Goal: Task Accomplishment & Management: Complete application form

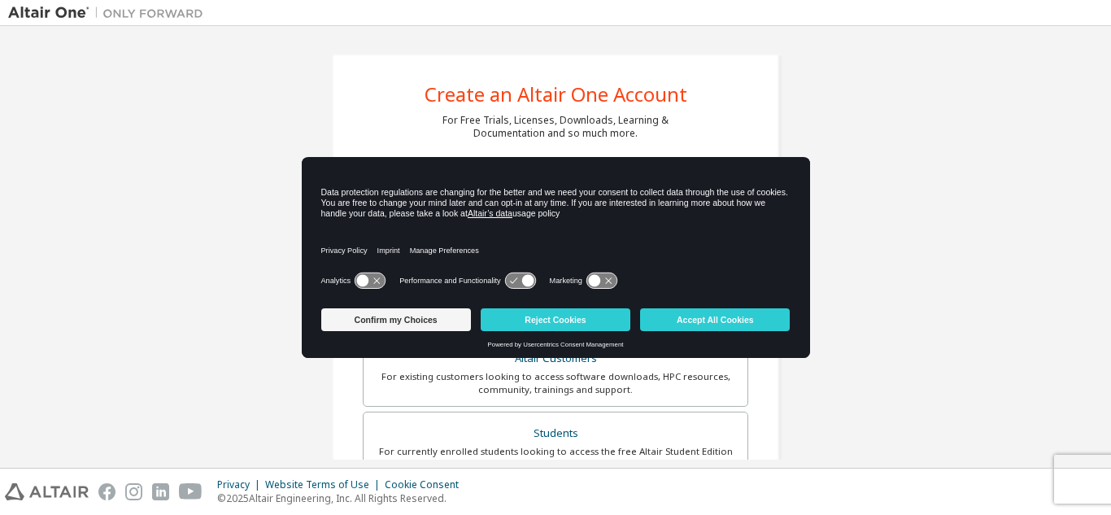
click at [438, 269] on div "Analytics Performance and Functionality Marketing" at bounding box center [555, 285] width 469 height 33
click at [411, 327] on button "Confirm my Choices" at bounding box center [396, 319] width 150 height 23
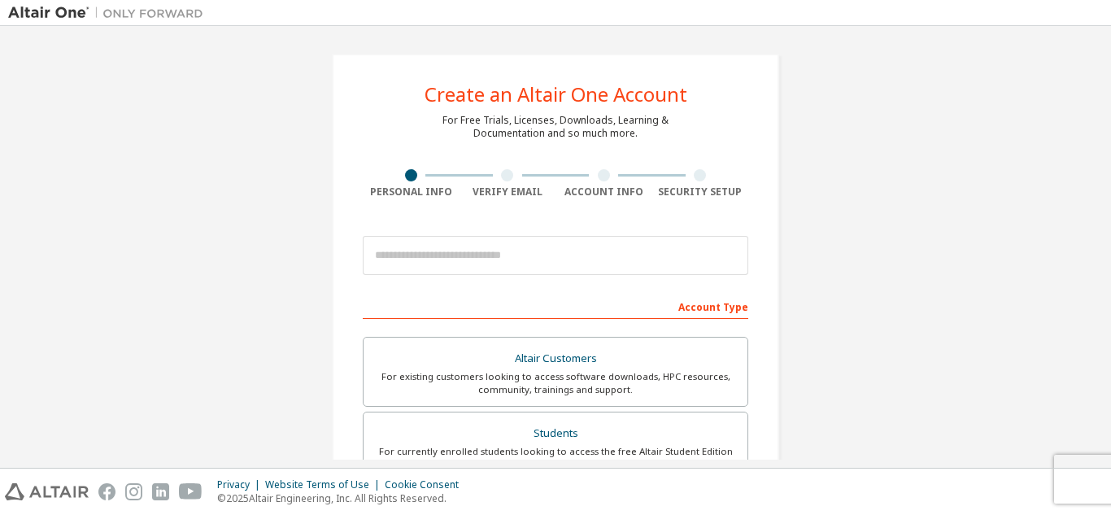
drag, startPoint x: 1105, startPoint y: 191, endPoint x: 1109, endPoint y: 246, distance: 55.4
click at [1109, 246] on div "Create an Altair One Account For Free Trials, Licenses, Downloads, Learning & D…" at bounding box center [555, 247] width 1111 height 442
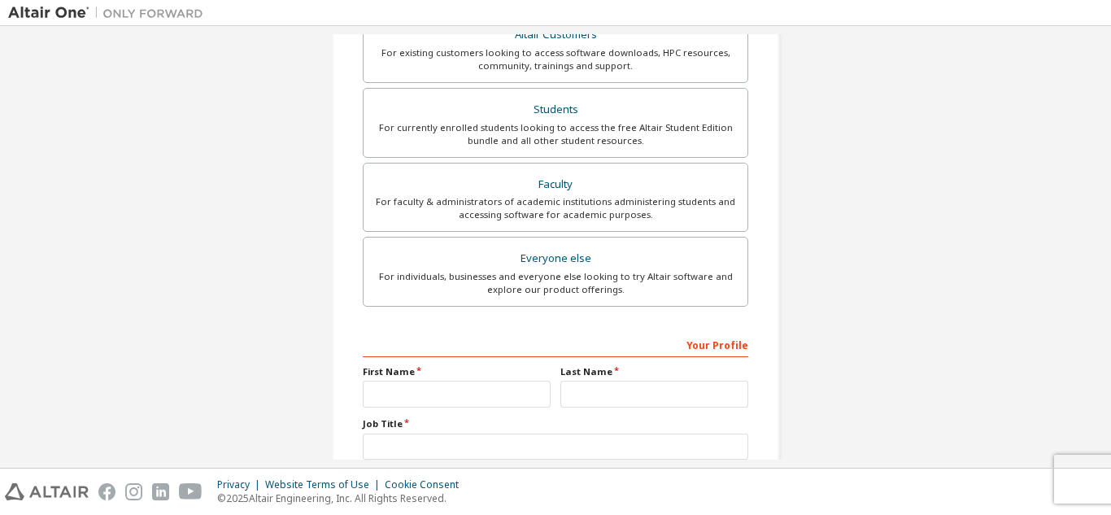
scroll to position [212, 0]
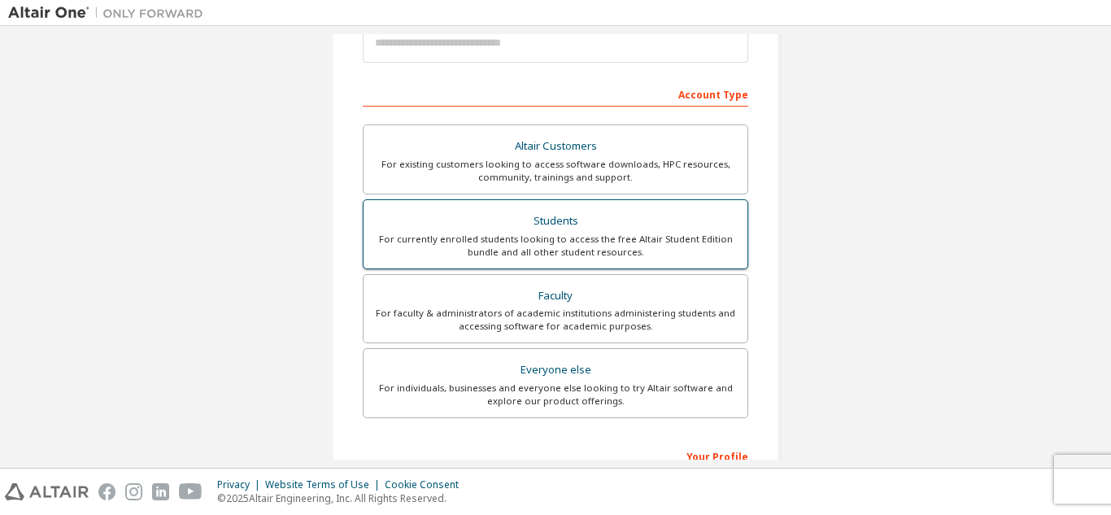
click at [572, 218] on div "Students" at bounding box center [555, 221] width 364 height 23
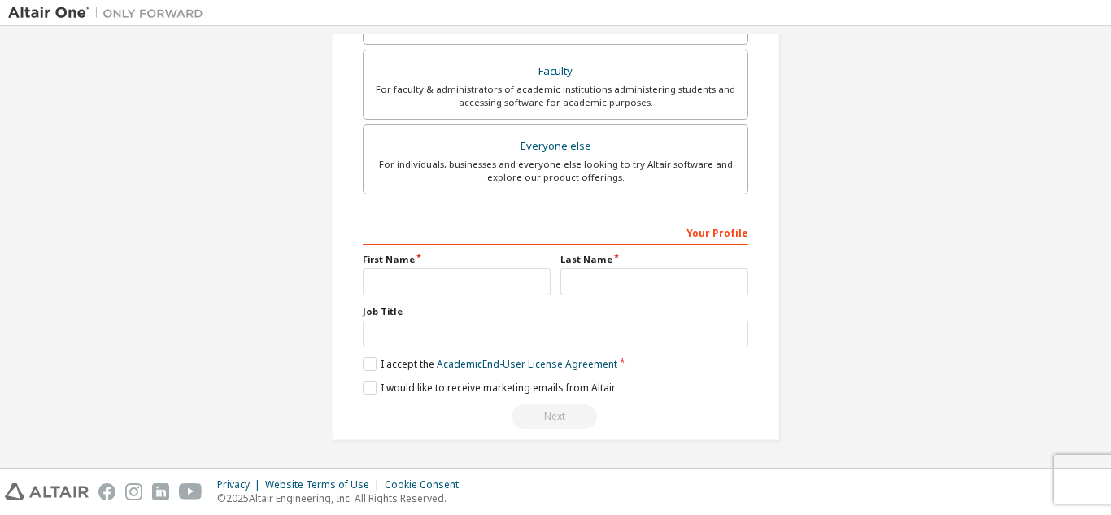
scroll to position [0, 0]
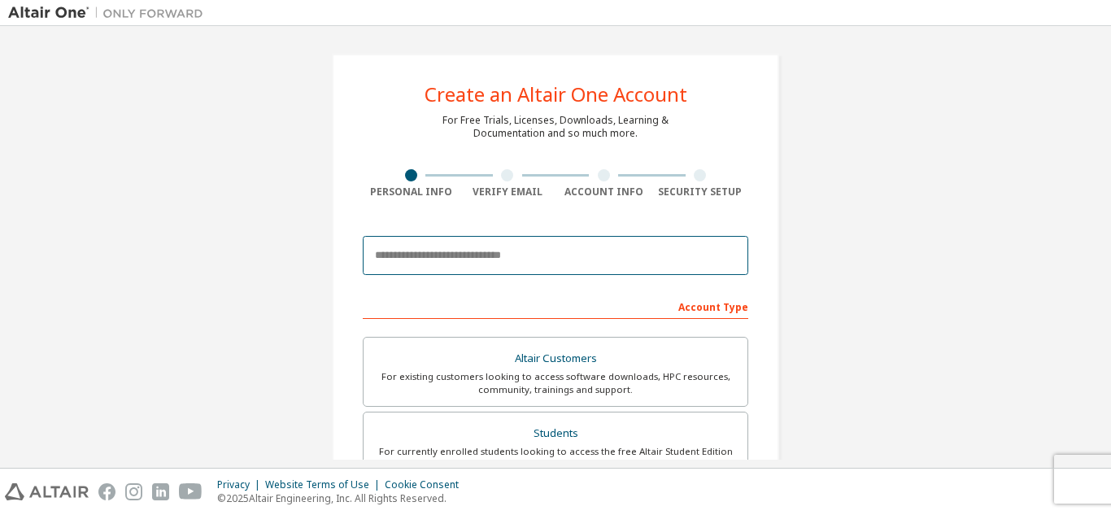
click at [482, 250] on input "email" at bounding box center [555, 255] width 385 height 39
type input "**********"
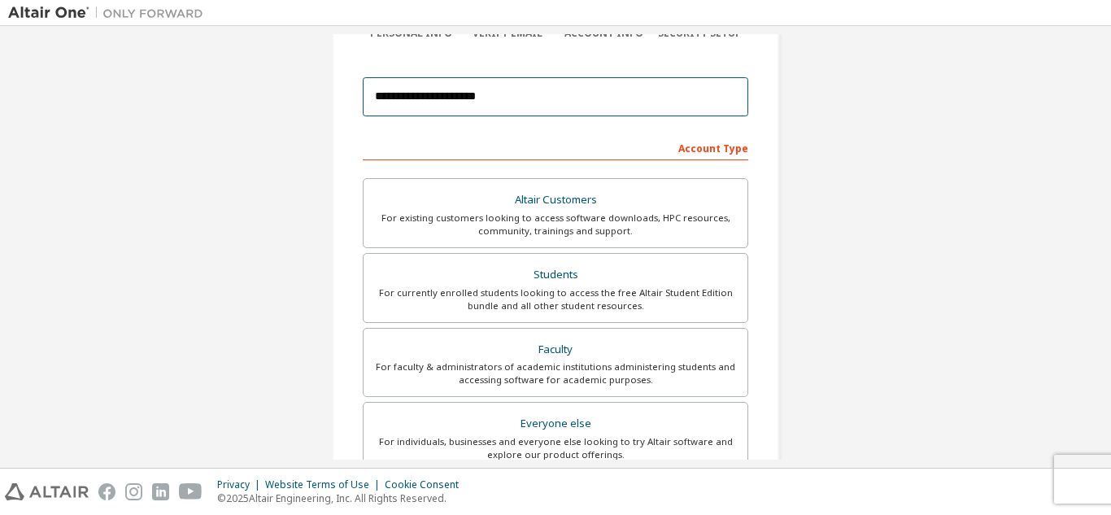
scroll to position [159, 0]
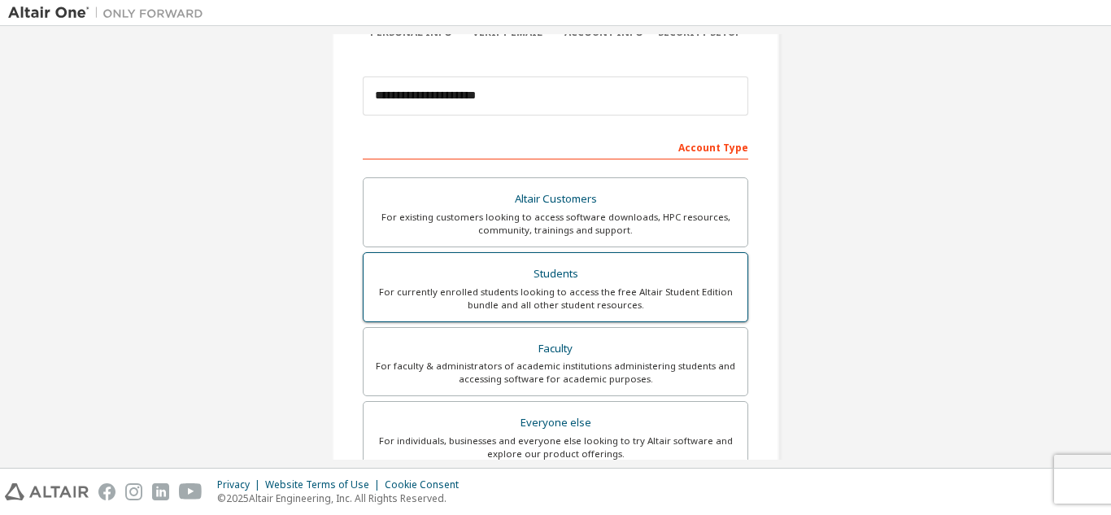
click at [549, 304] on div "For currently enrolled students looking to access the free Altair Student Editi…" at bounding box center [555, 298] width 364 height 26
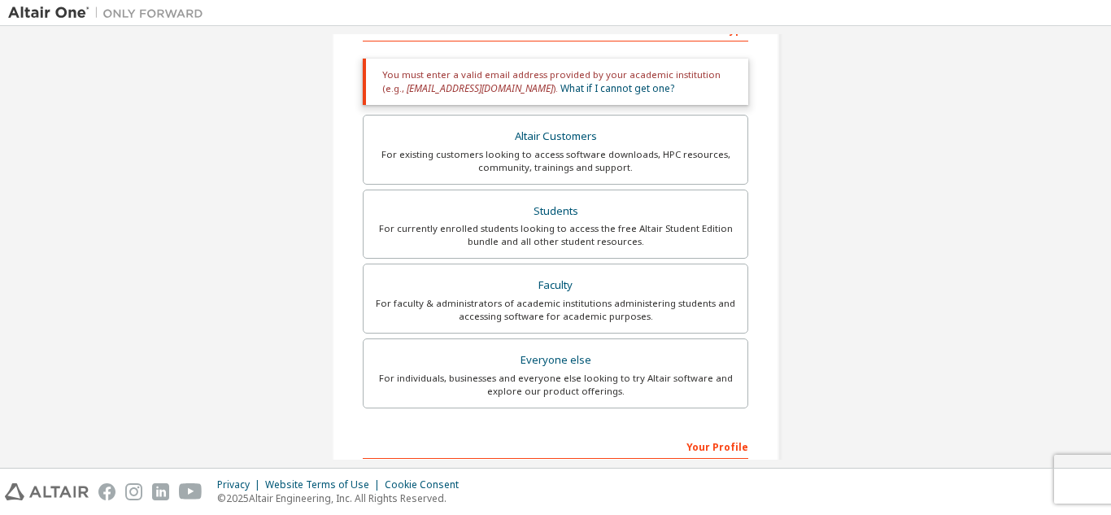
scroll to position [279, 0]
click at [546, 385] on div "For individuals, businesses and everyone else looking to try Altair software an…" at bounding box center [555, 383] width 364 height 26
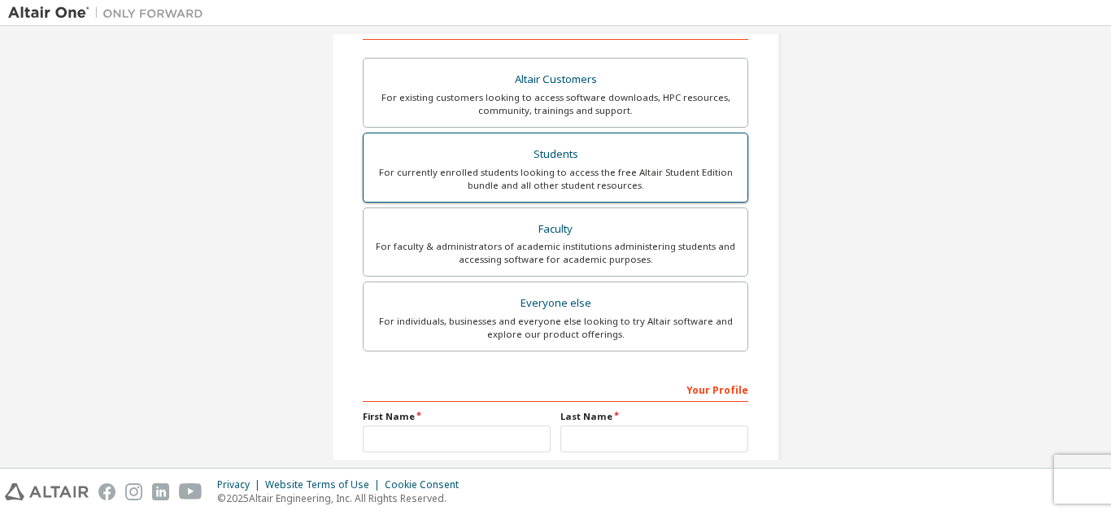
click at [592, 148] on div "Students" at bounding box center [555, 154] width 364 height 23
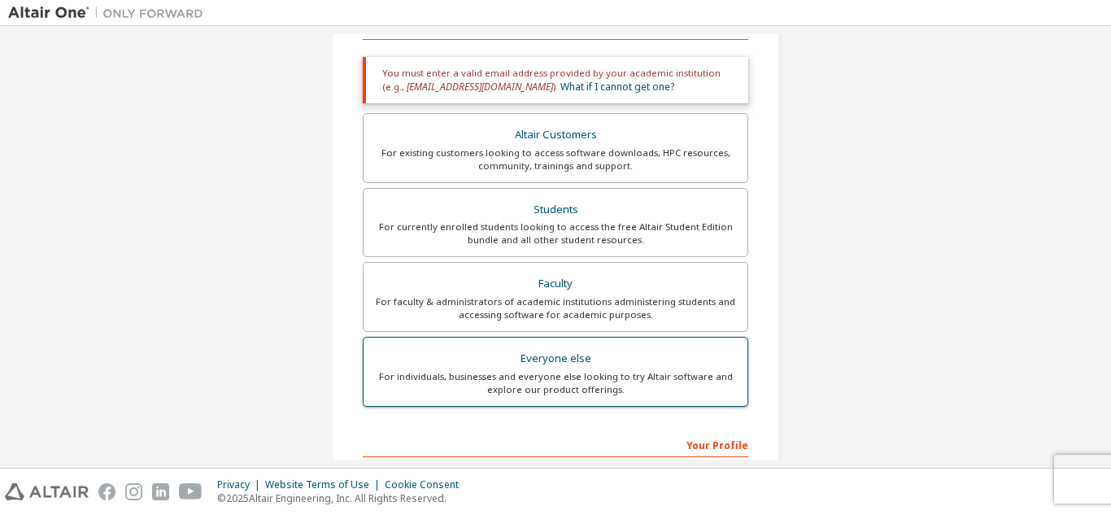
click at [596, 385] on div "For individuals, businesses and everyone else looking to try Altair software an…" at bounding box center [555, 383] width 364 height 26
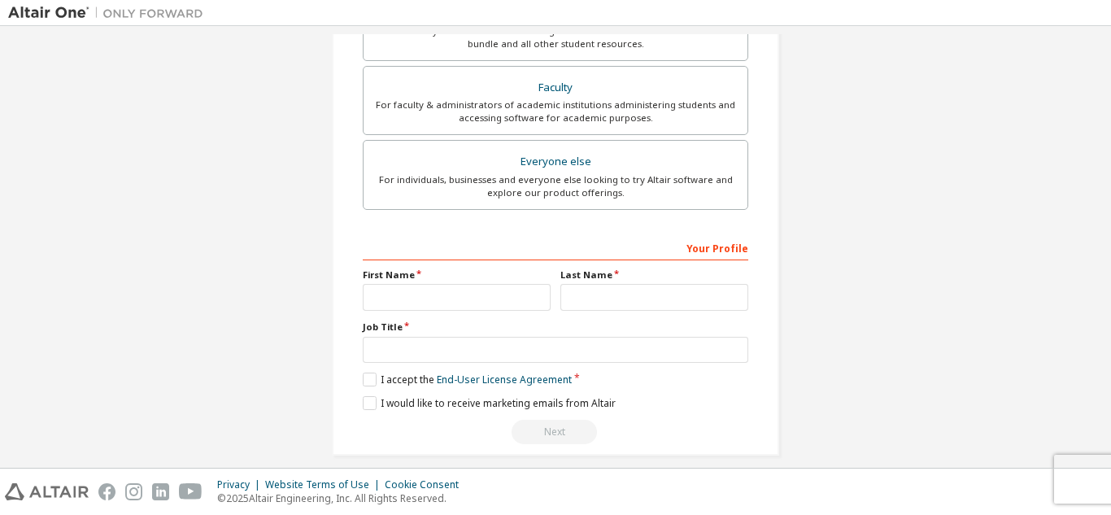
scroll to position [436, 0]
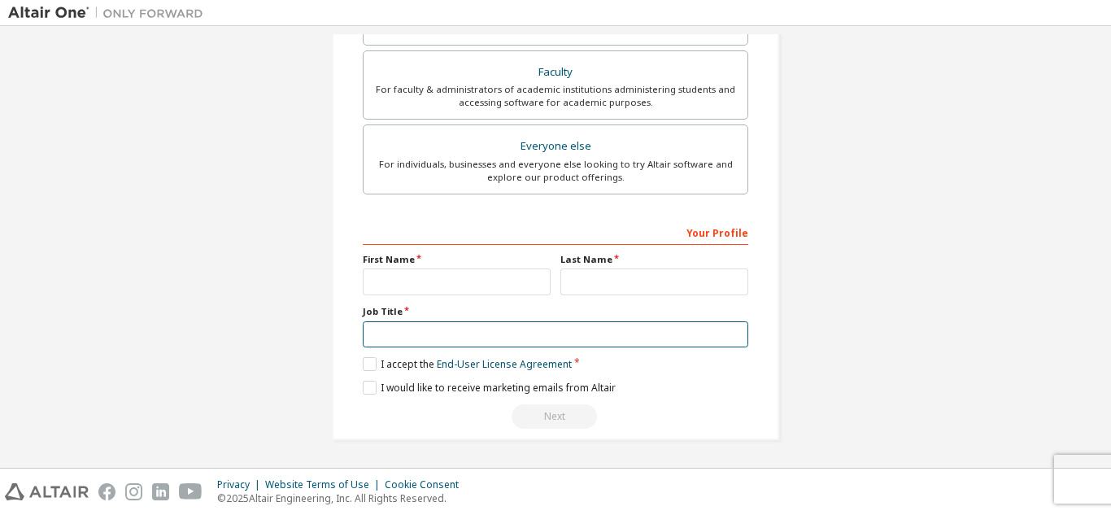
click at [576, 346] on input "text" at bounding box center [555, 334] width 385 height 27
type input "*******"
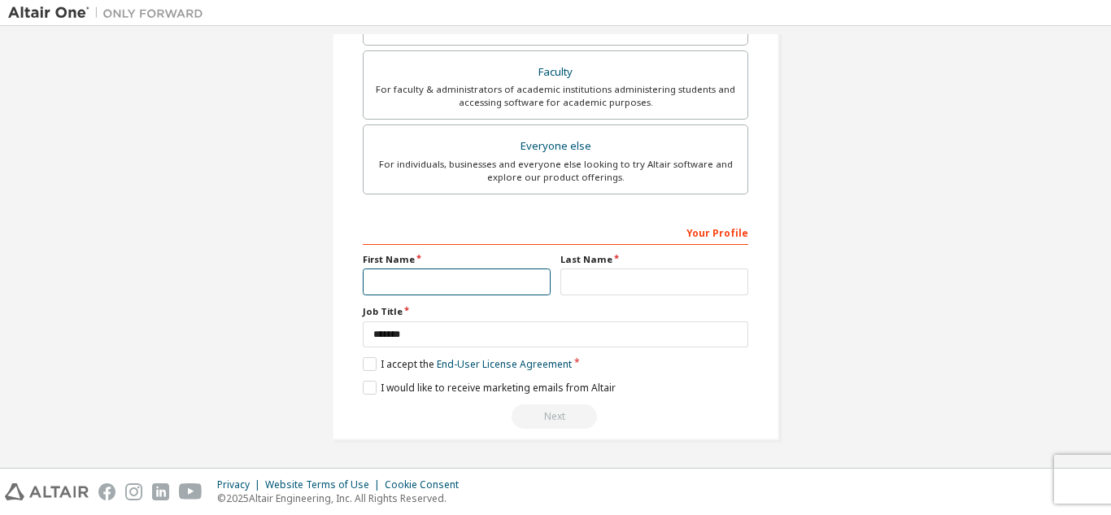
click at [432, 273] on input "text" at bounding box center [457, 281] width 188 height 27
type input "***"
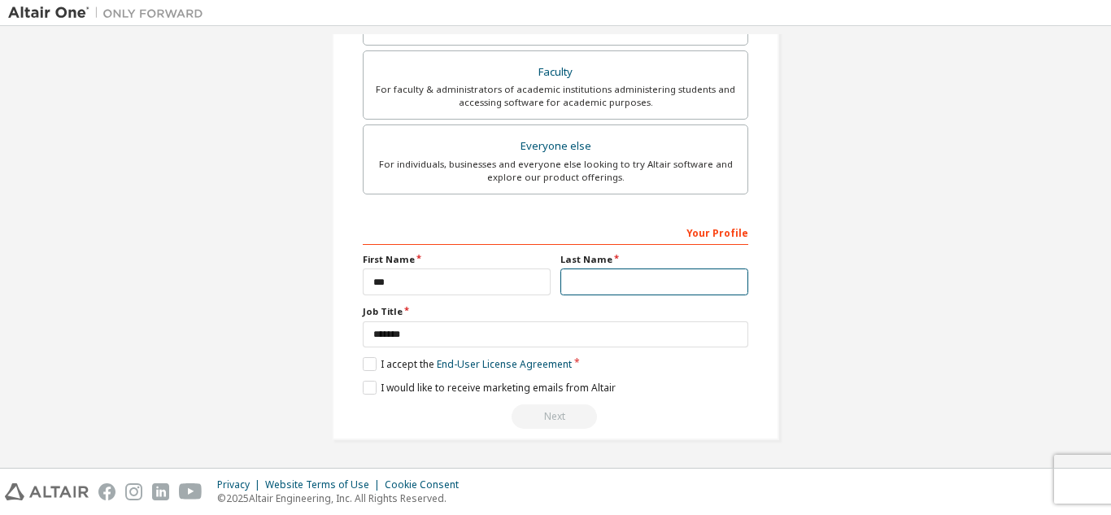
click at [599, 284] on input "text" at bounding box center [654, 281] width 188 height 27
type input "*****"
click at [364, 366] on label "I accept the End-User License Agreement" at bounding box center [467, 364] width 209 height 14
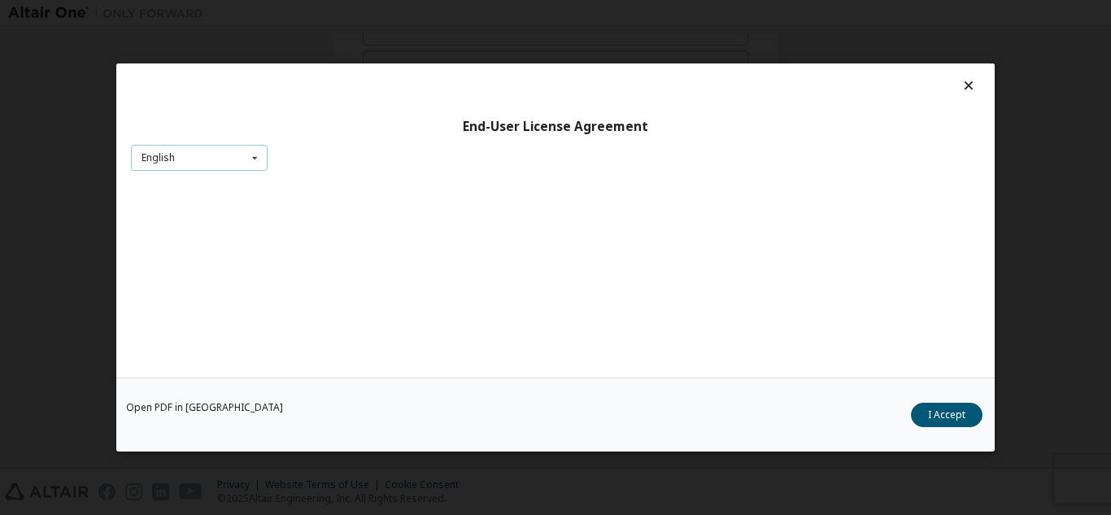
click at [250, 157] on icon at bounding box center [255, 157] width 20 height 25
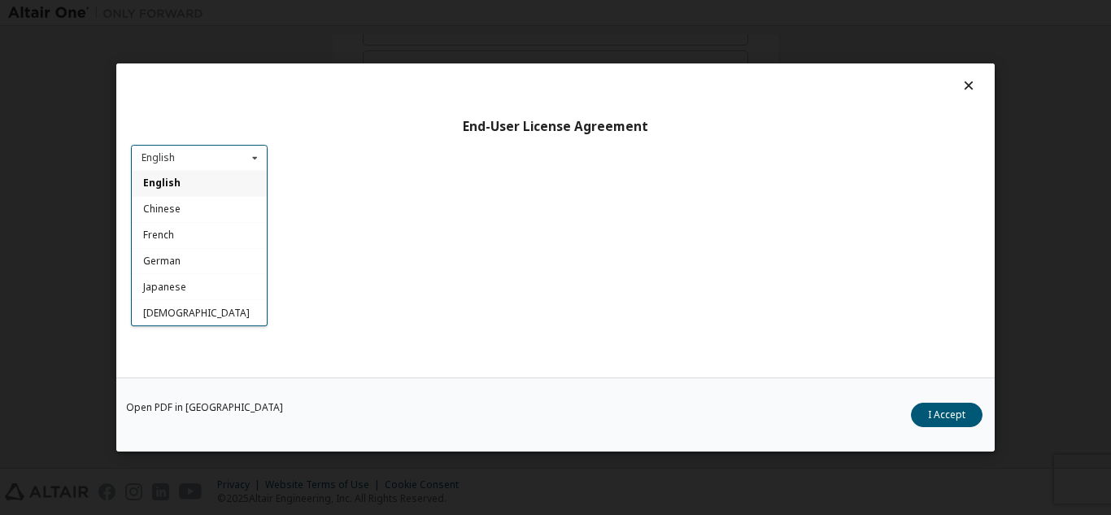
click at [250, 157] on icon at bounding box center [255, 157] width 20 height 25
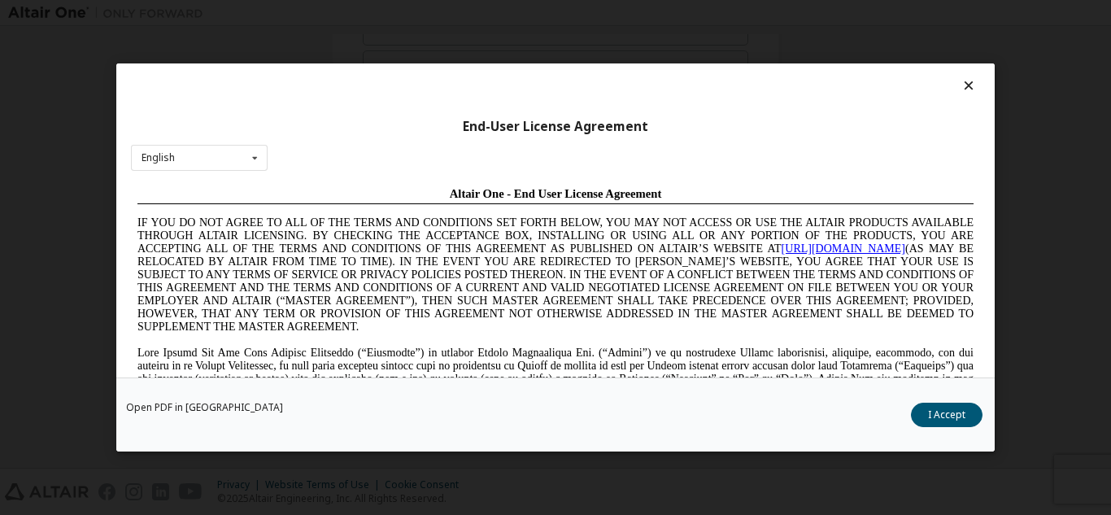
scroll to position [54, 0]
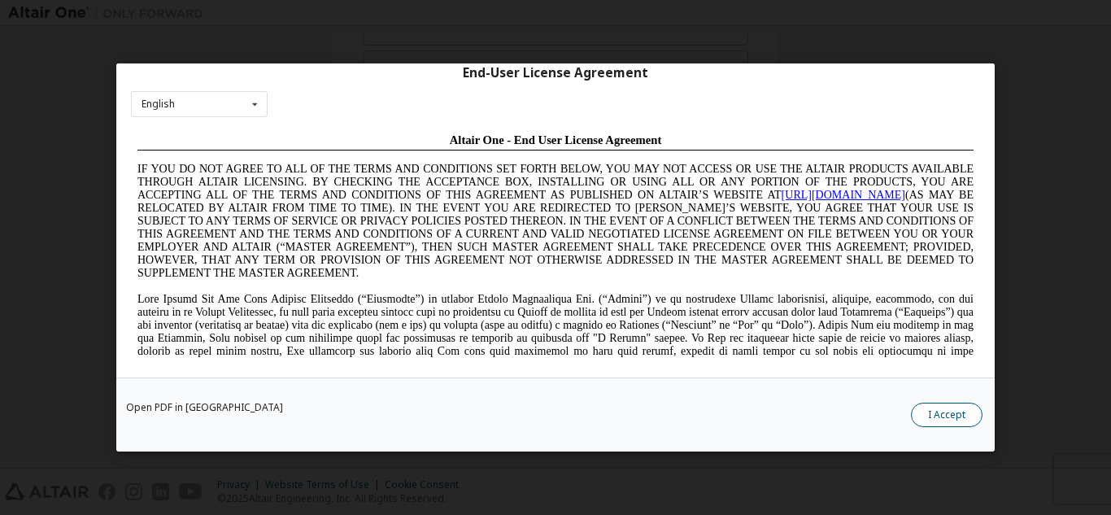
click at [936, 414] on button "I Accept" at bounding box center [947, 414] width 72 height 24
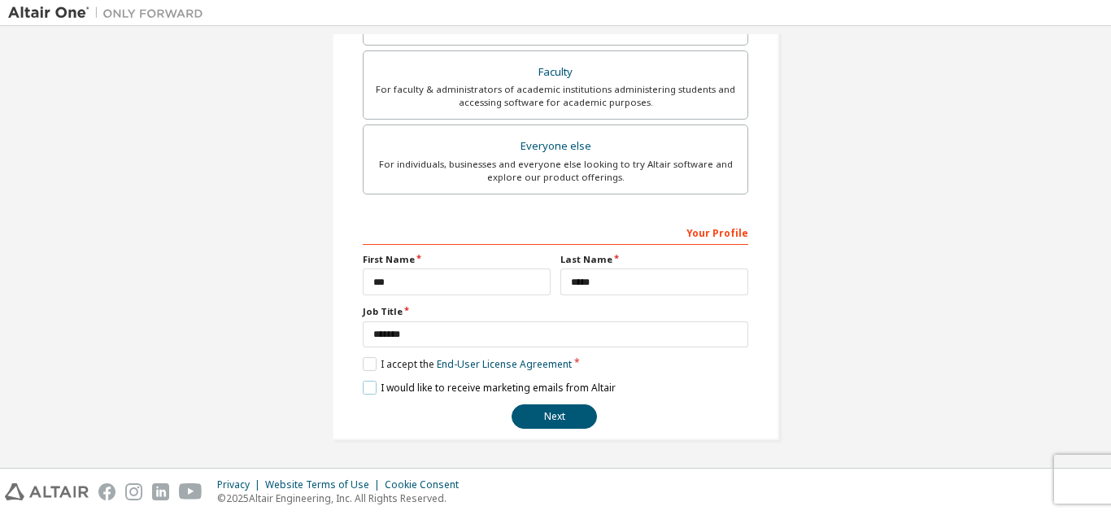
click at [363, 384] on label "I would like to receive marketing emails from Altair" at bounding box center [489, 388] width 253 height 14
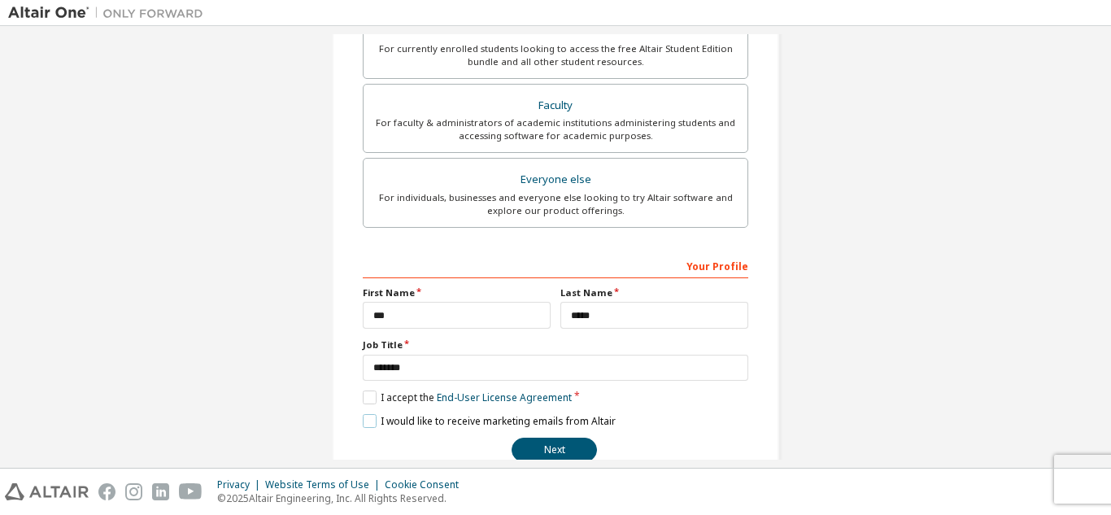
scroll to position [436, 0]
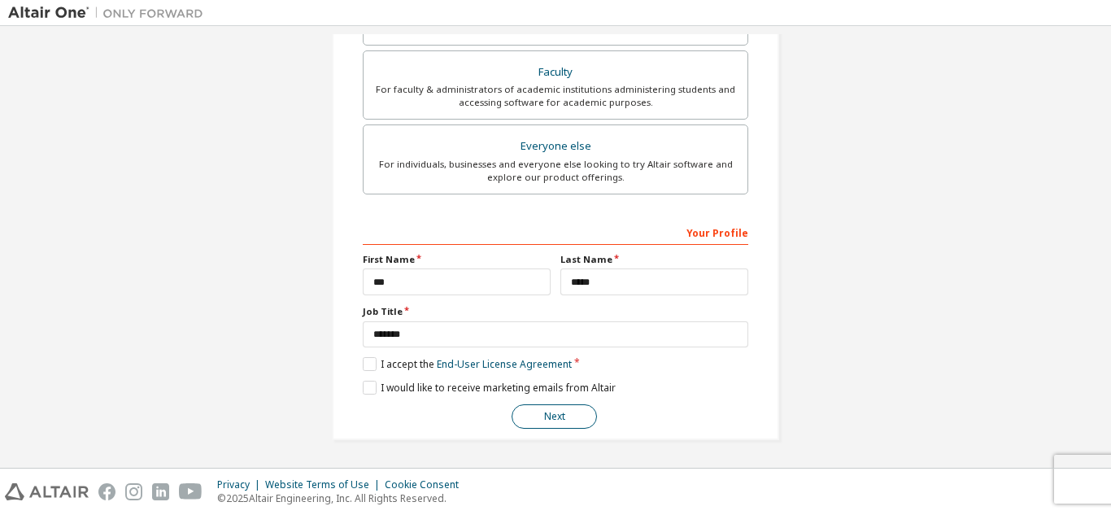
click at [586, 420] on button "Next" at bounding box center [553, 416] width 85 height 24
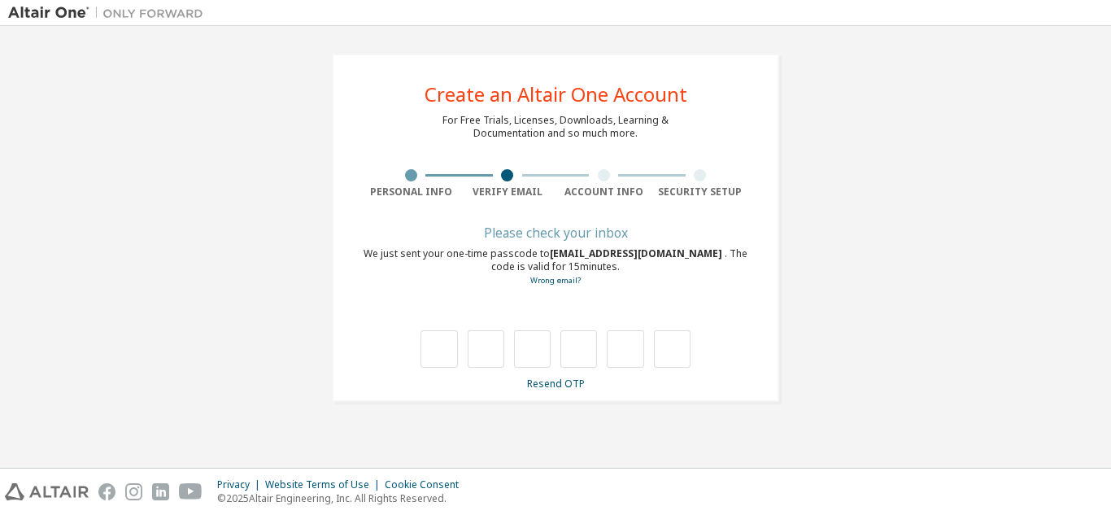
type input "*"
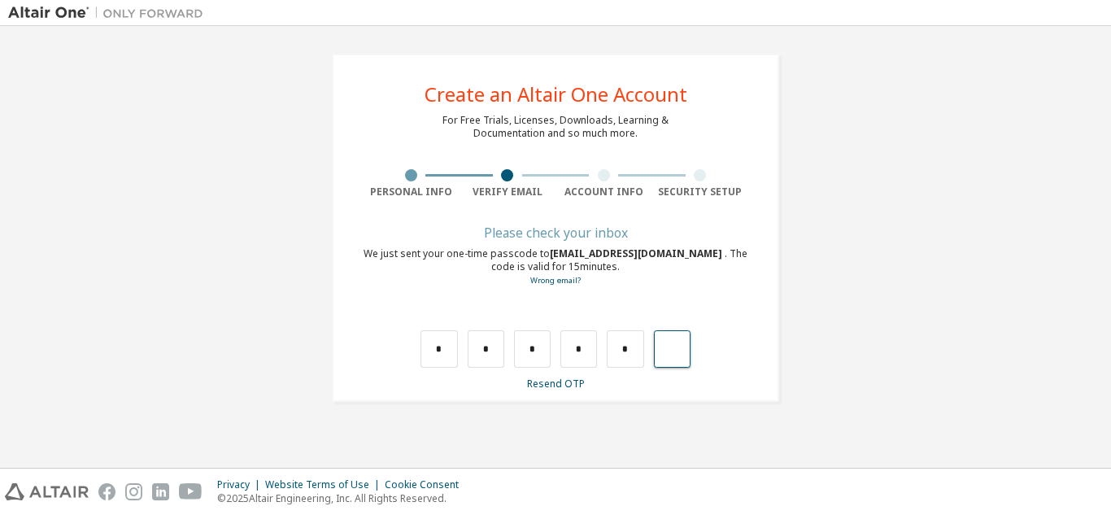
type input "*"
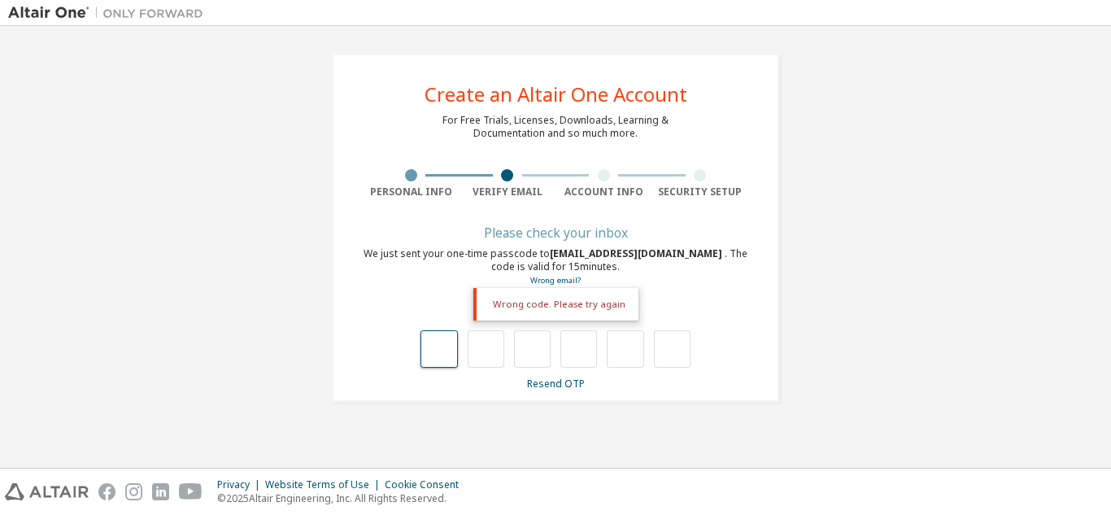
click at [445, 347] on input "text" at bounding box center [438, 348] width 37 height 37
type input "*"
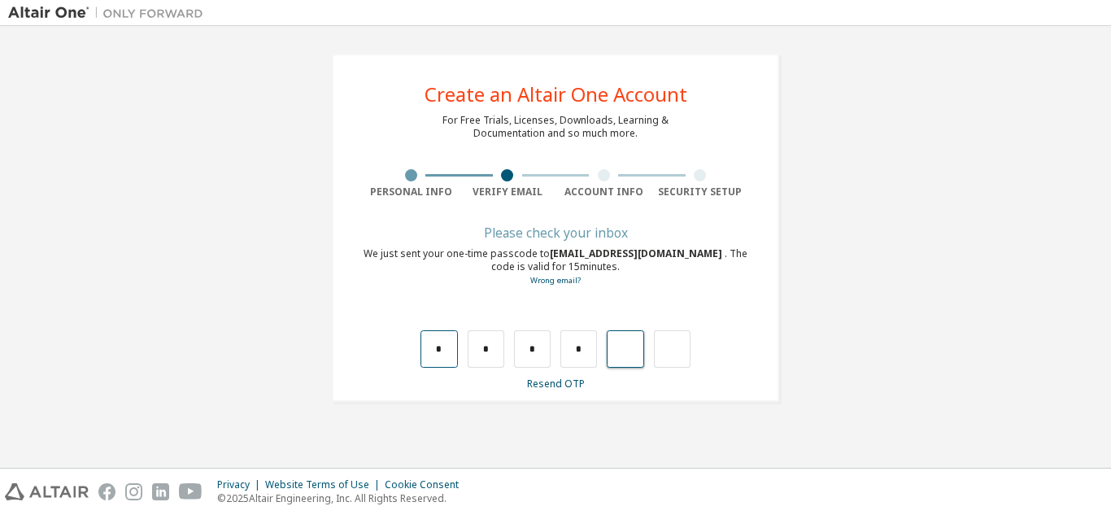
type input "*"
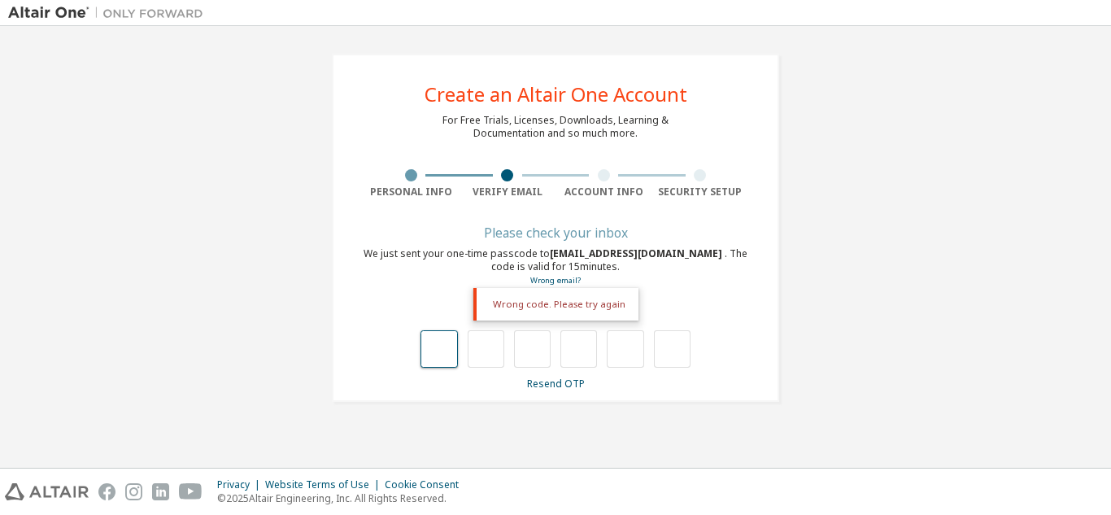
click at [456, 355] on input "text" at bounding box center [438, 348] width 37 height 37
type input "*"
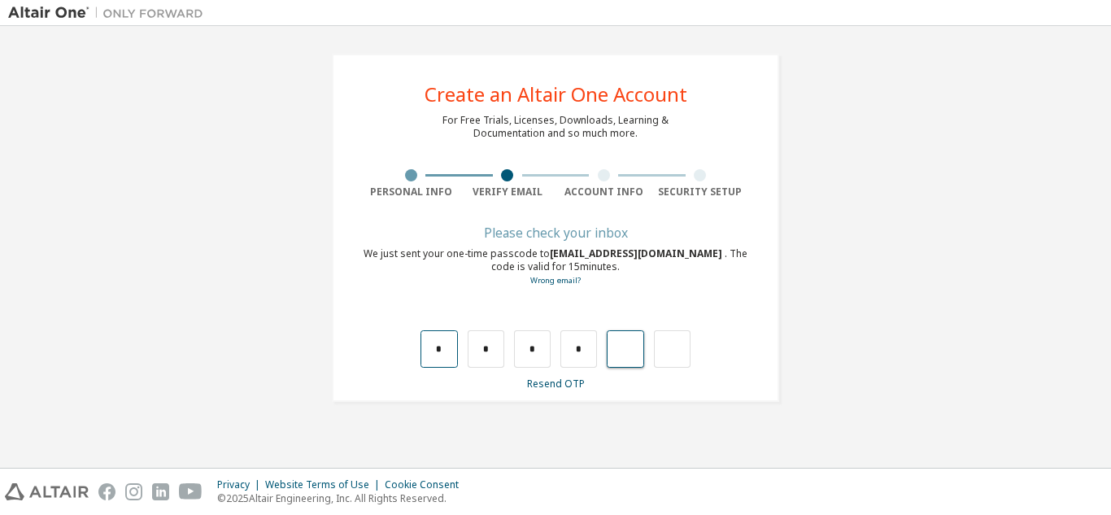
type input "*"
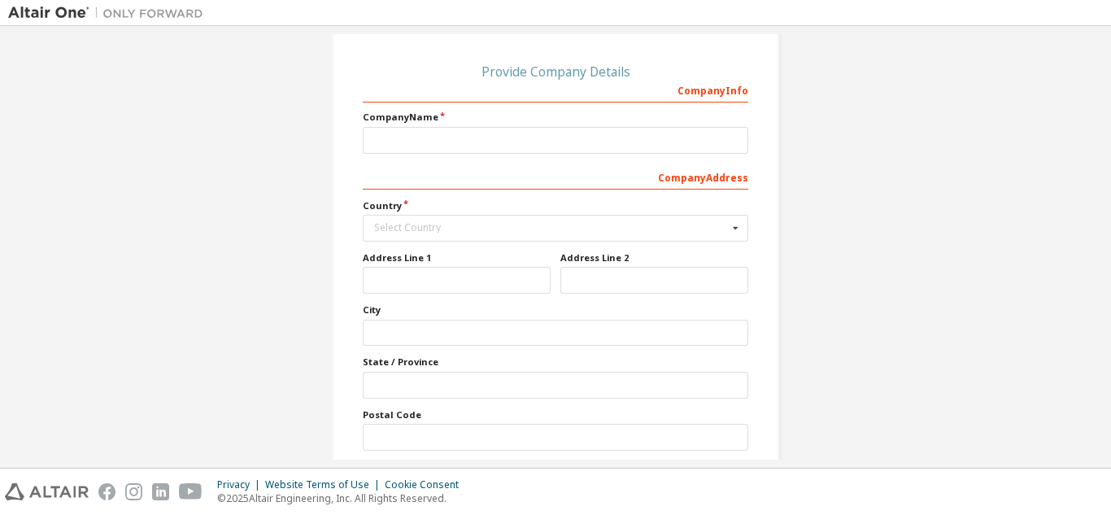
scroll to position [170, 0]
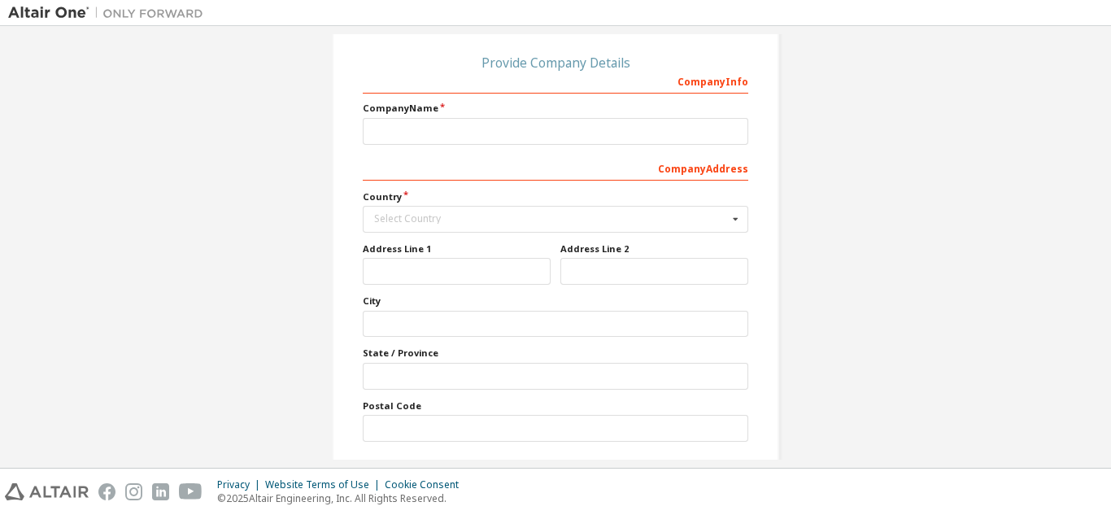
click at [894, 233] on div "Create an Altair One Account For Free Trials, Licenses, Downloads, Learning & D…" at bounding box center [555, 191] width 1094 height 654
click at [1098, 350] on div "Create an Altair One Account For Free Trials, Licenses, Downloads, Learning & D…" at bounding box center [555, 247] width 1111 height 442
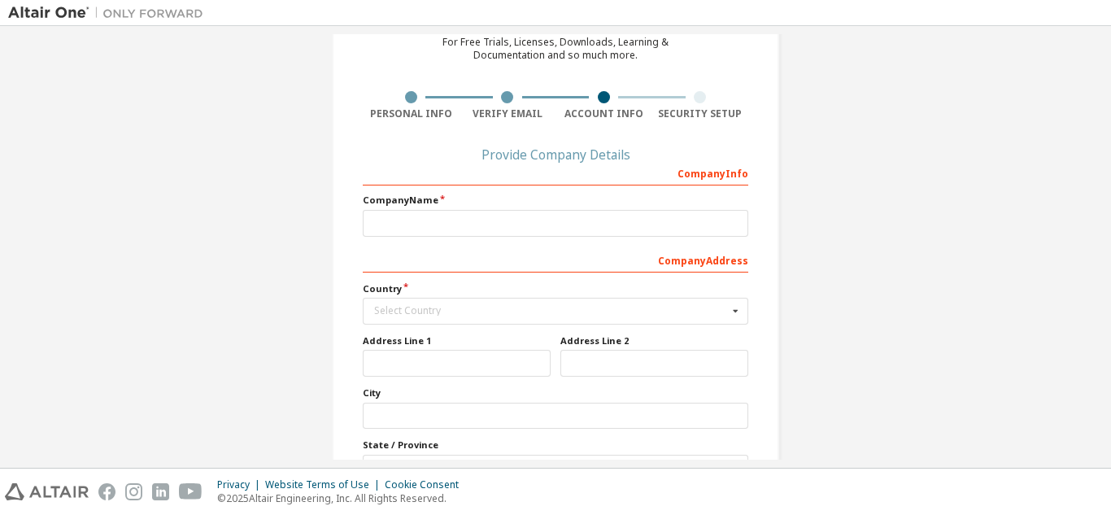
scroll to position [0, 0]
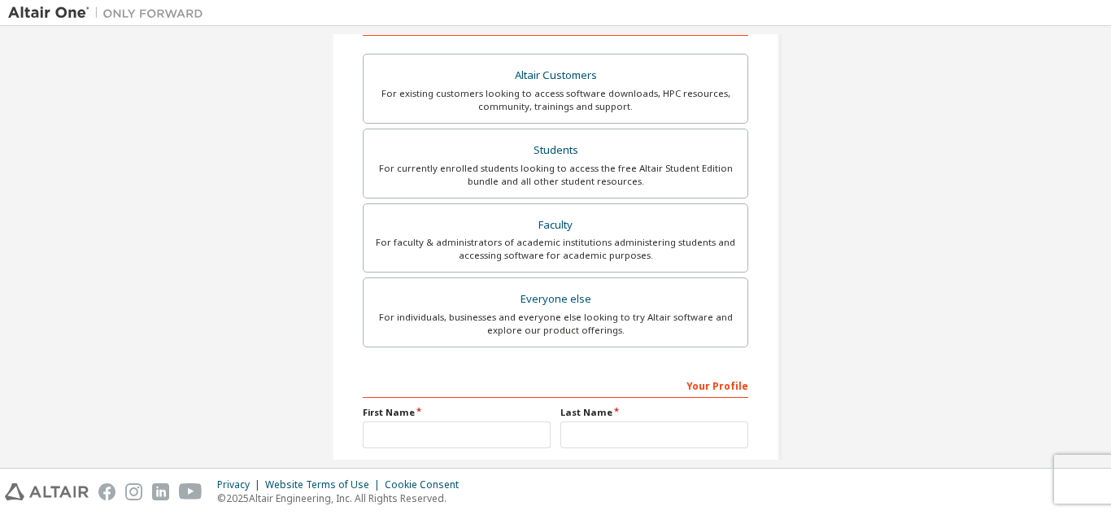
scroll to position [277, 0]
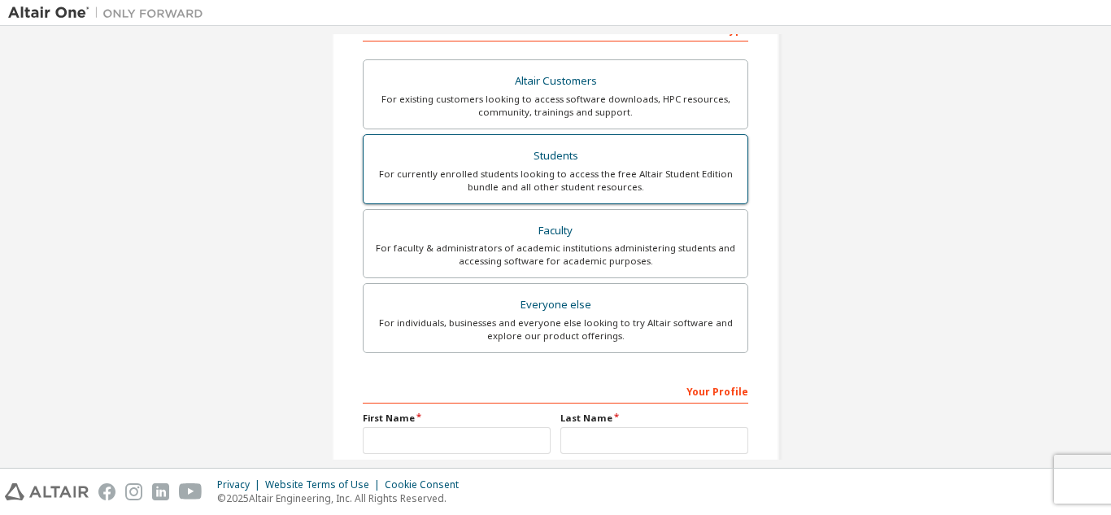
click at [589, 171] on div "For currently enrolled students looking to access the free Altair Student Editi…" at bounding box center [555, 180] width 364 height 26
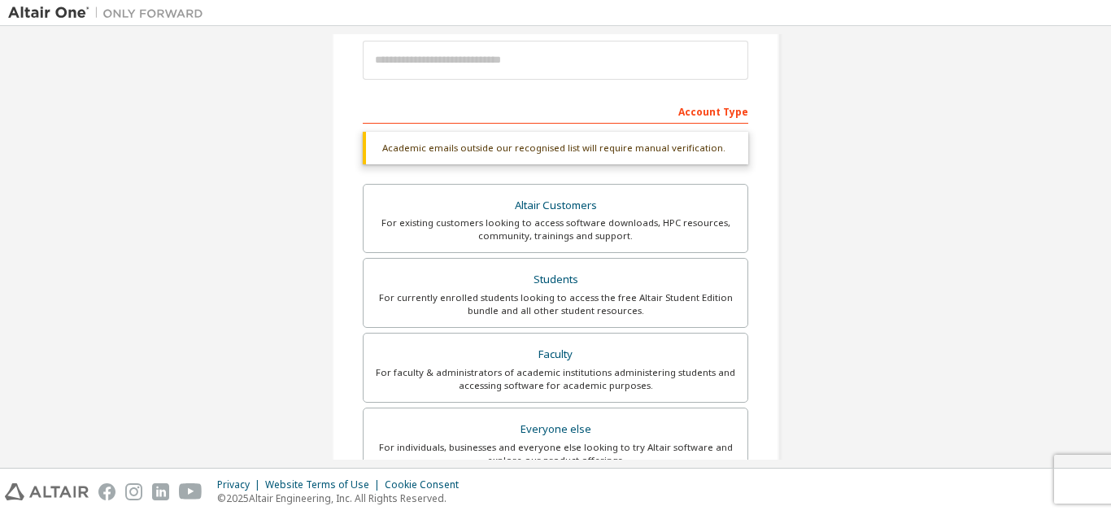
scroll to position [0, 0]
